Goal: Check status

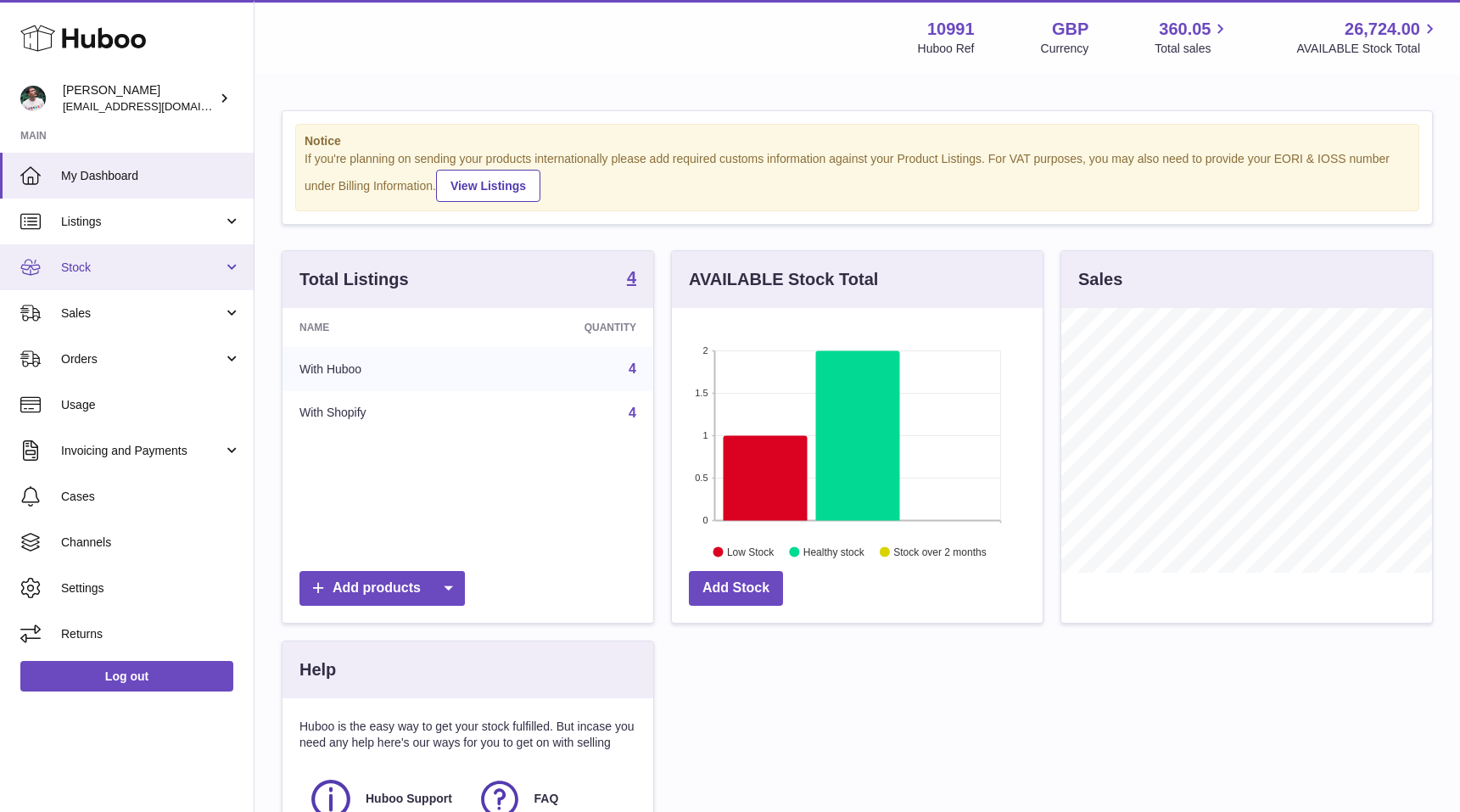
scroll to position [265, 371]
click at [130, 252] on link "Stock" at bounding box center [127, 267] width 254 height 46
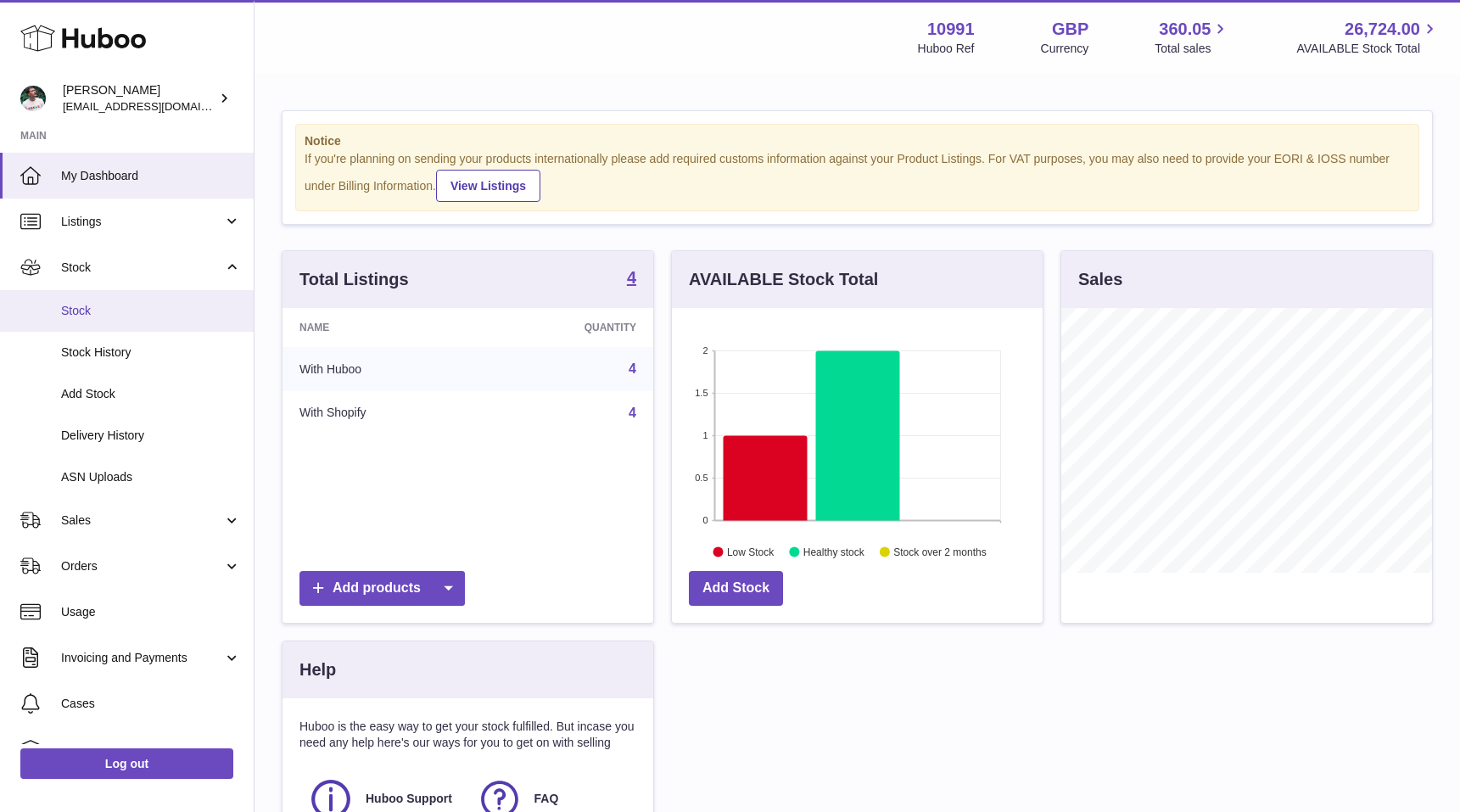
click at [111, 316] on span "Stock" at bounding box center [151, 311] width 180 height 16
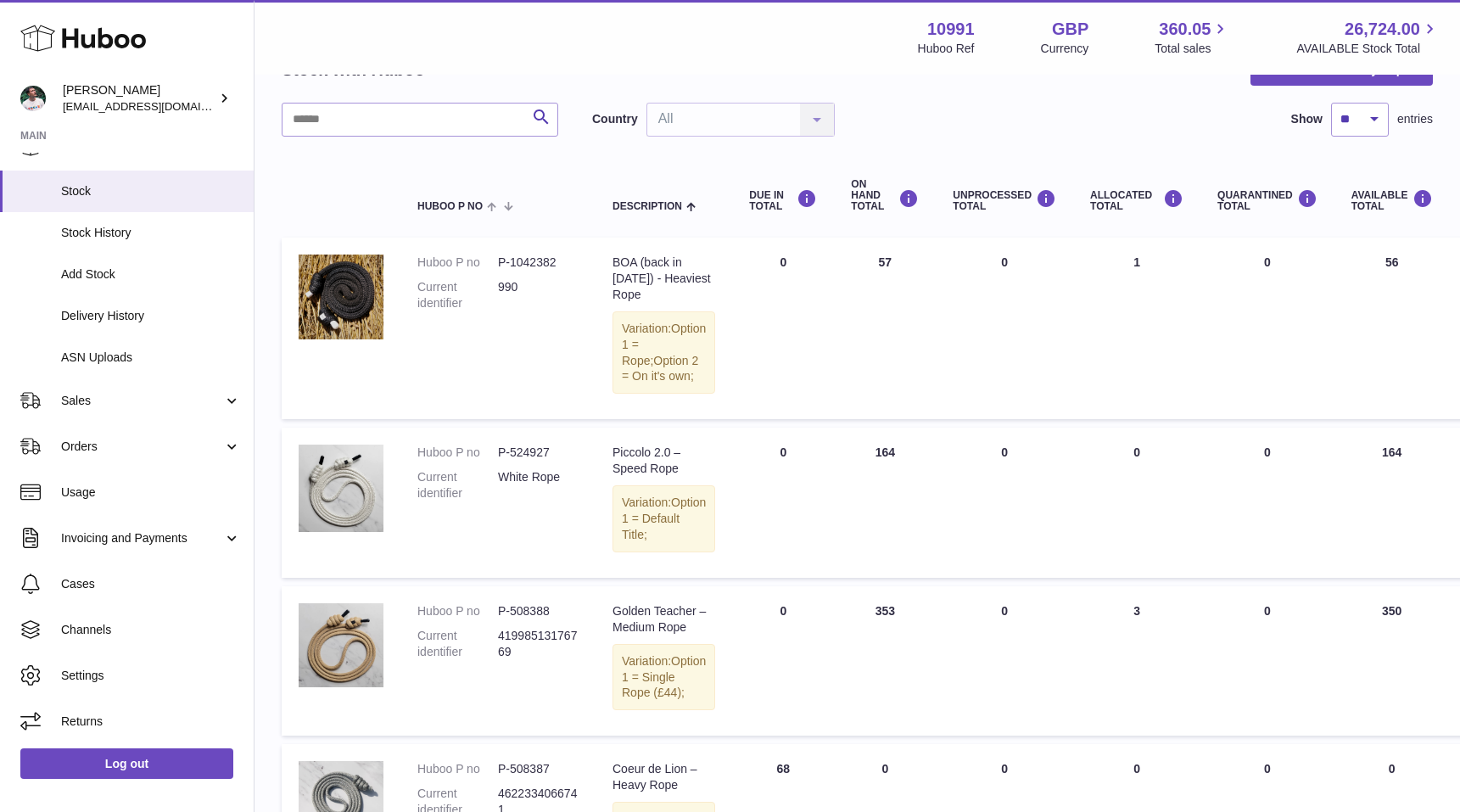
scroll to position [388, 0]
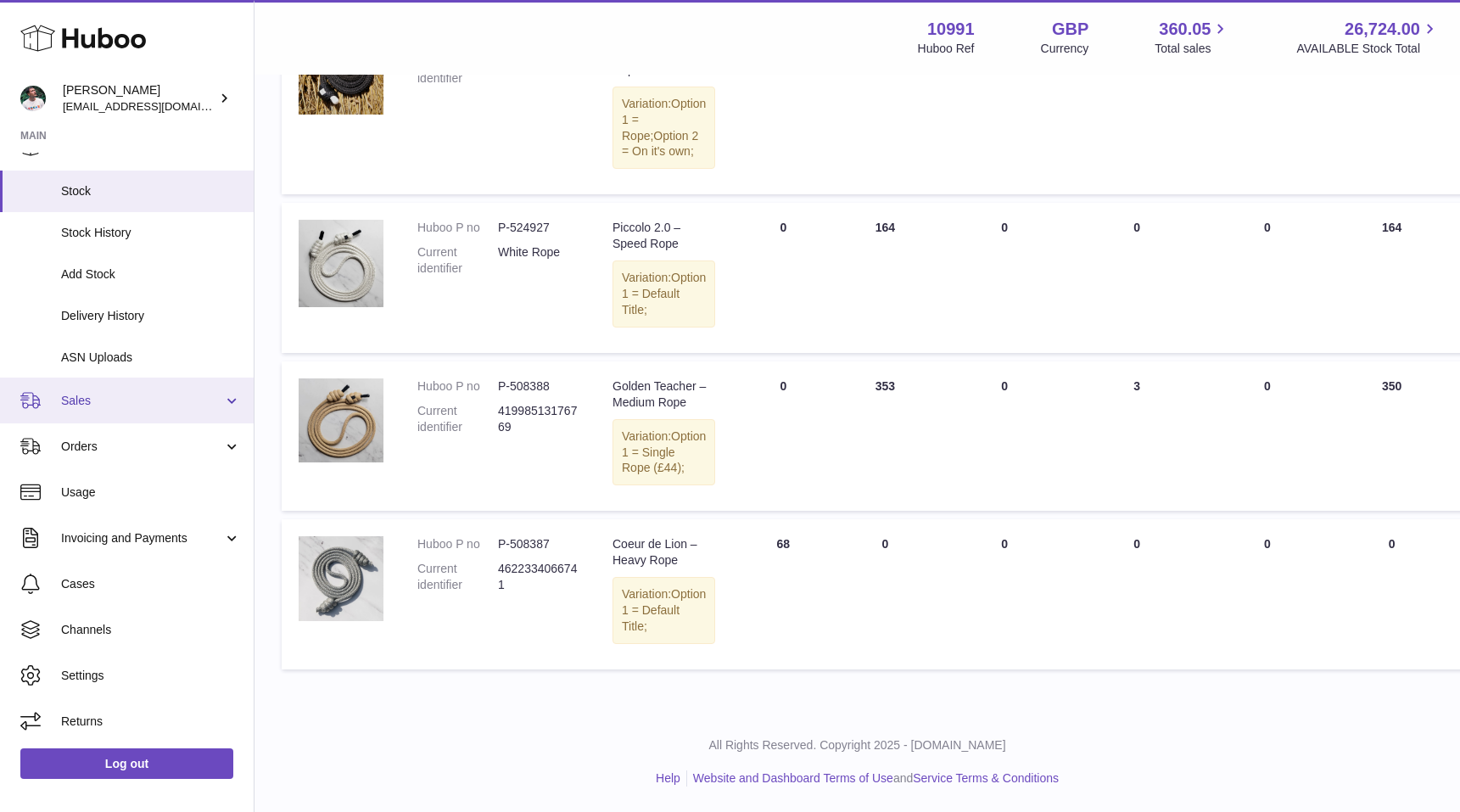
click at [130, 416] on link "Sales" at bounding box center [127, 401] width 254 height 46
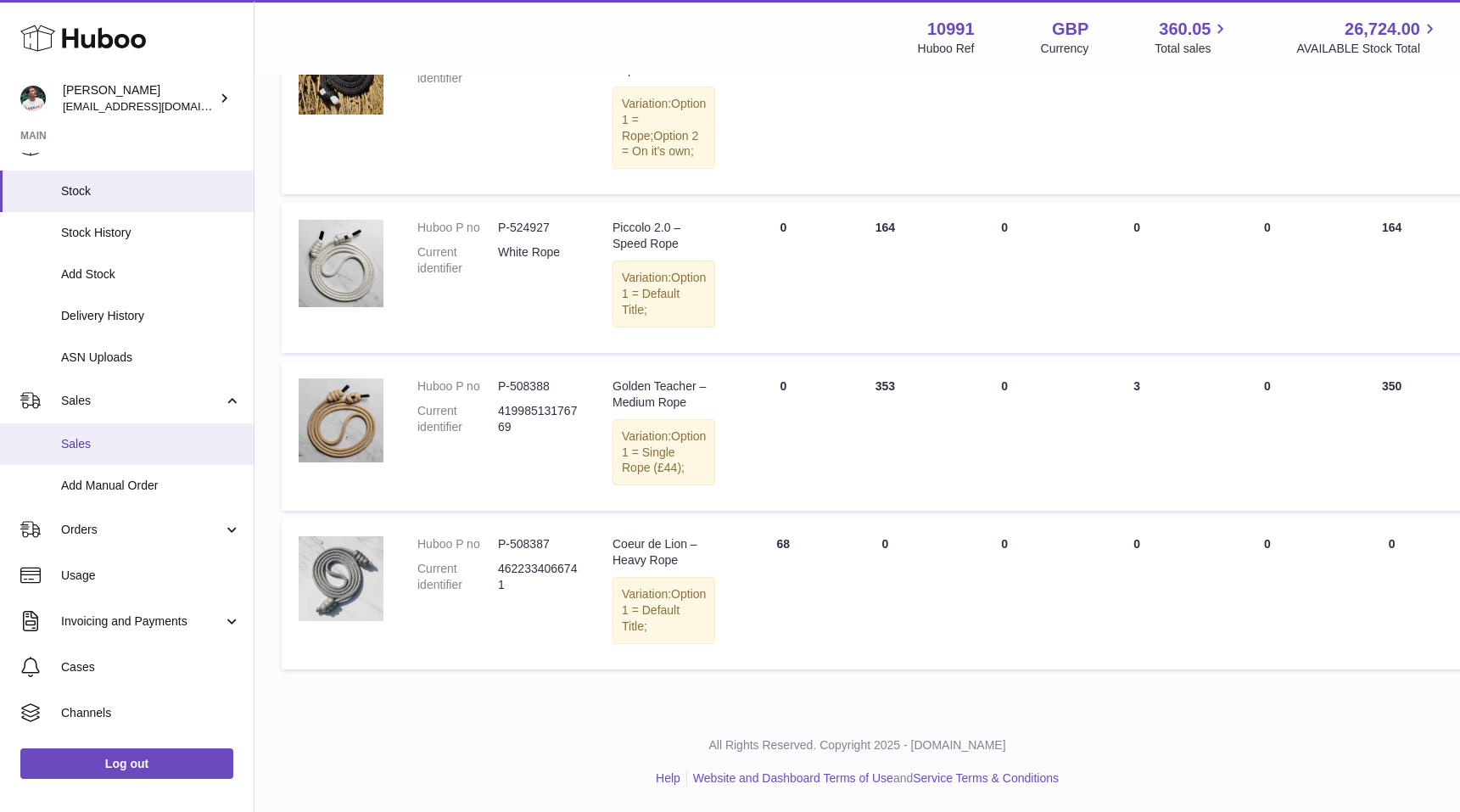
click at [117, 450] on span "Sales" at bounding box center [151, 444] width 180 height 16
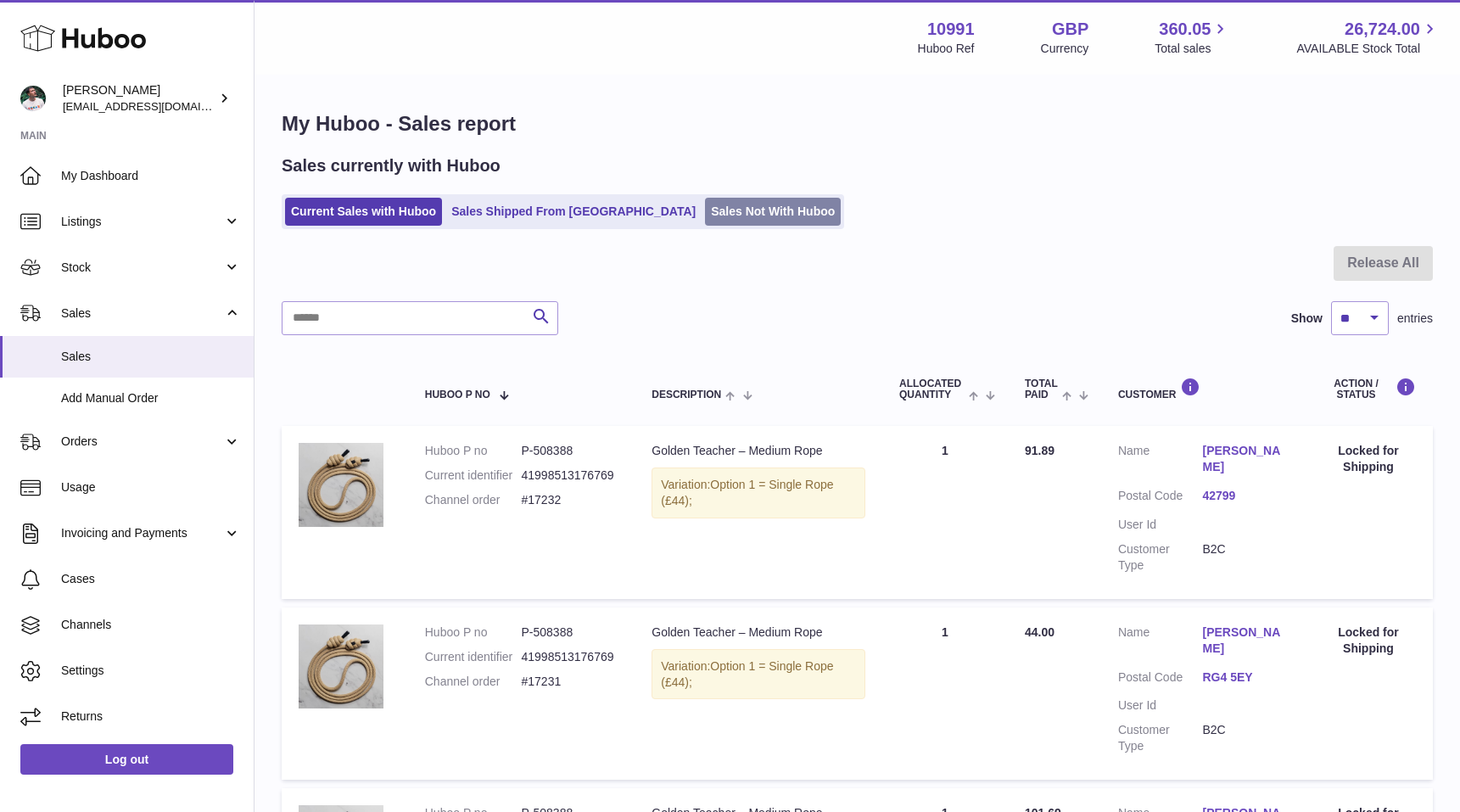
click at [705, 208] on link "Sales Not With Huboo" at bounding box center [773, 212] width 135 height 28
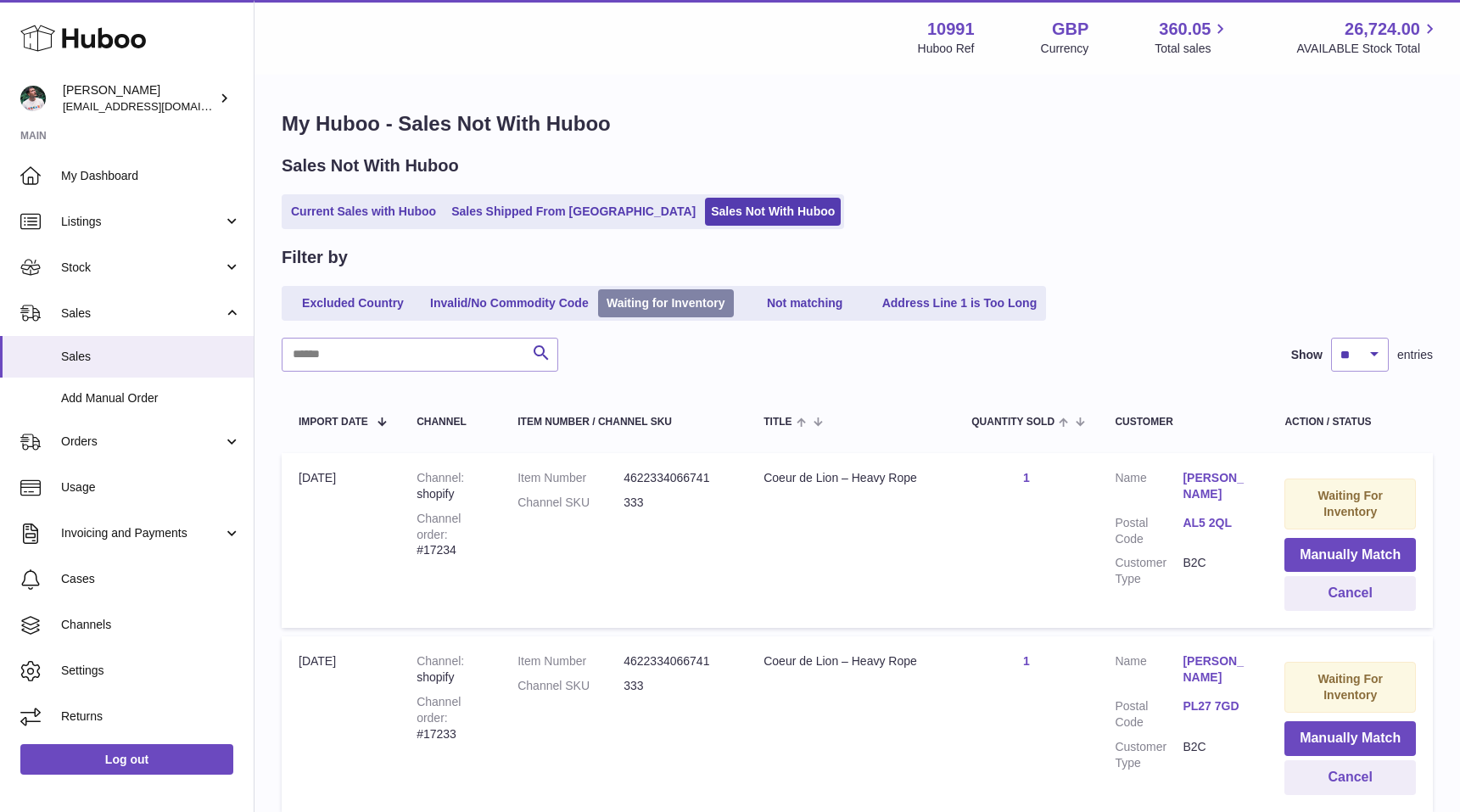
click at [645, 305] on link "Waiting for Inventory" at bounding box center [666, 303] width 135 height 28
